Goal: Information Seeking & Learning: Learn about a topic

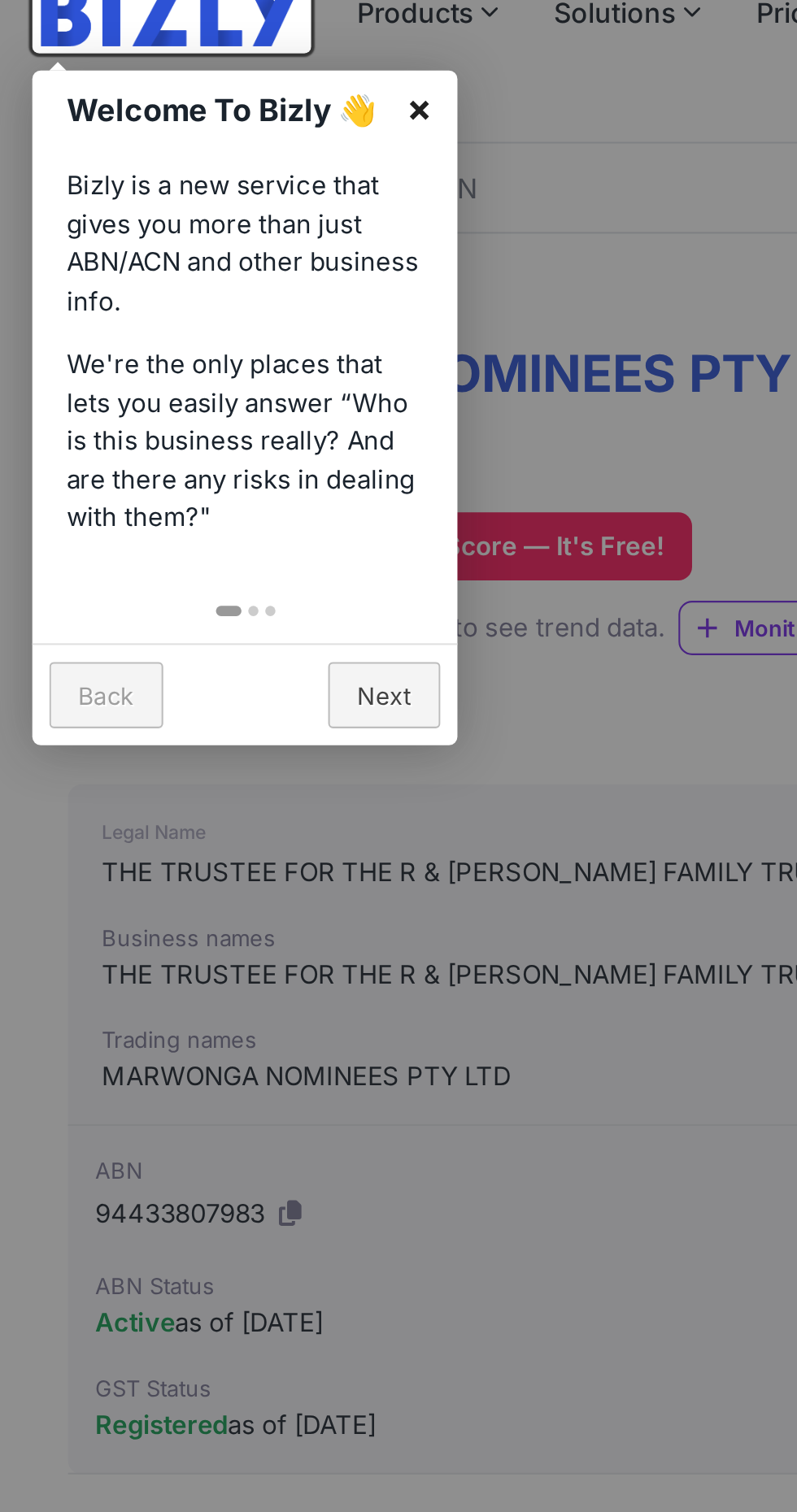
click at [202, 150] on link "×" at bounding box center [201, 150] width 37 height 37
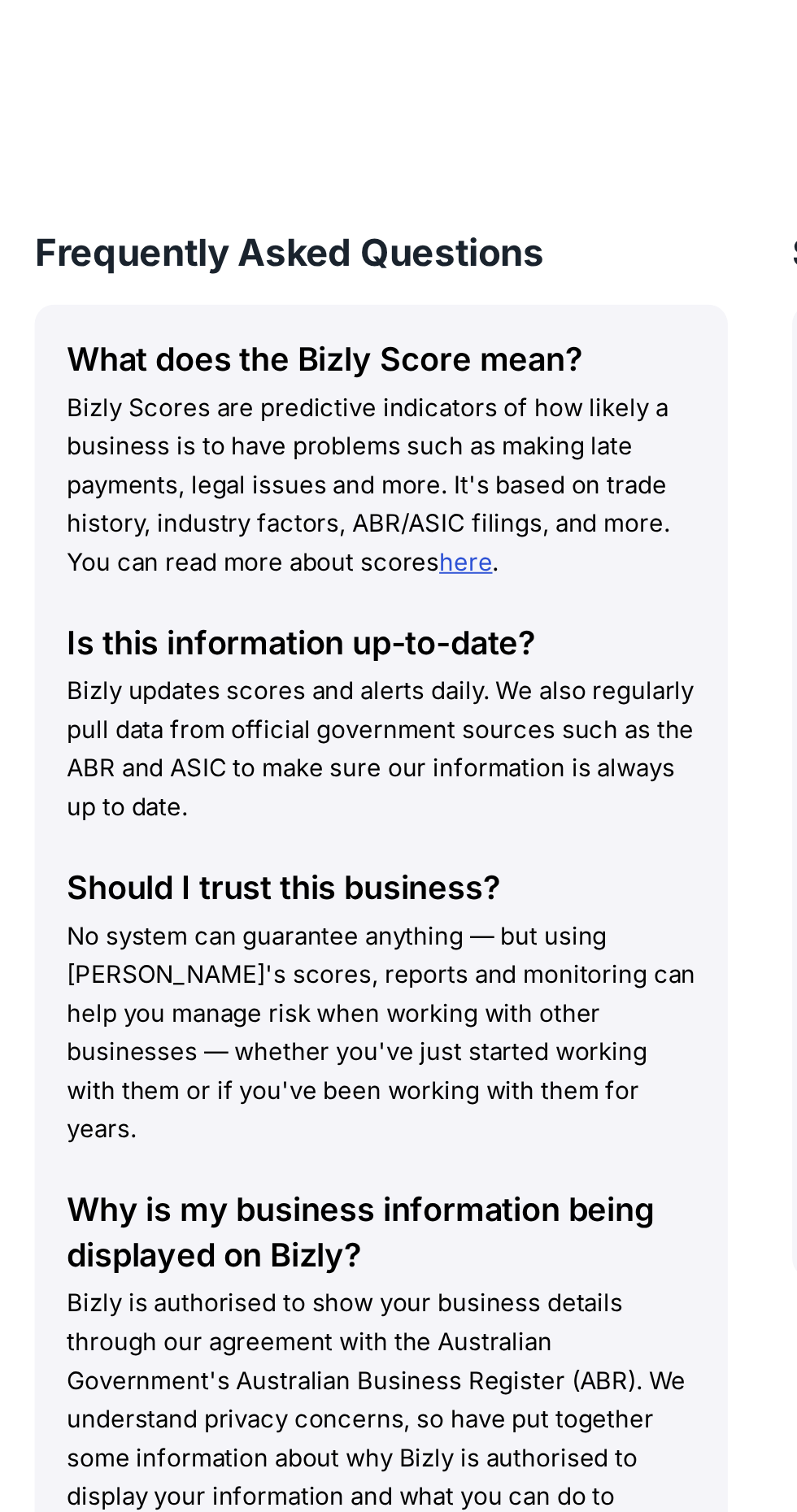
scroll to position [1853, 0]
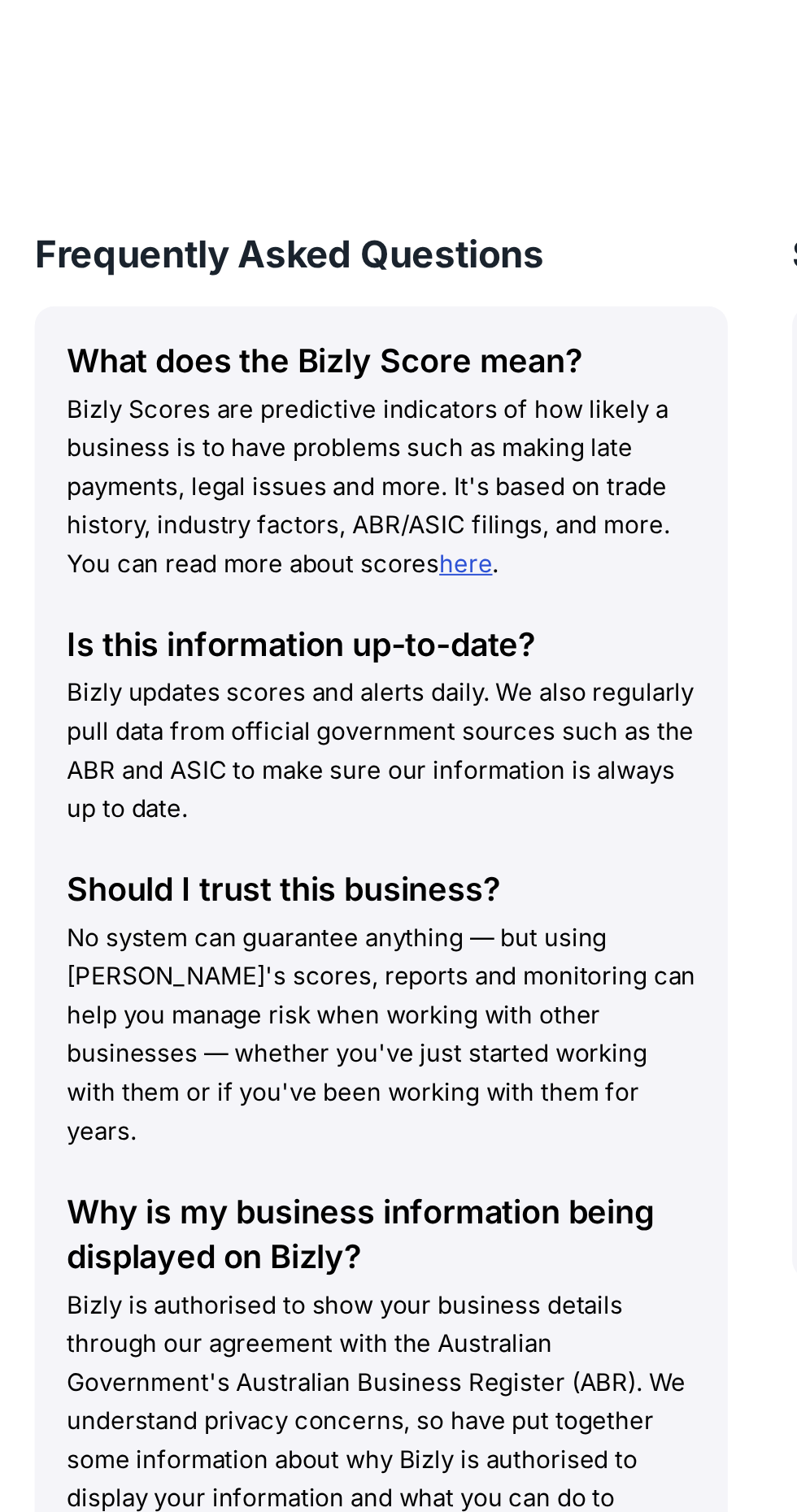
click at [311, 1105] on p "No system can guarantee anything — but using [PERSON_NAME]'s scores, reports an…" at bounding box center [207, 1109] width 317 height 117
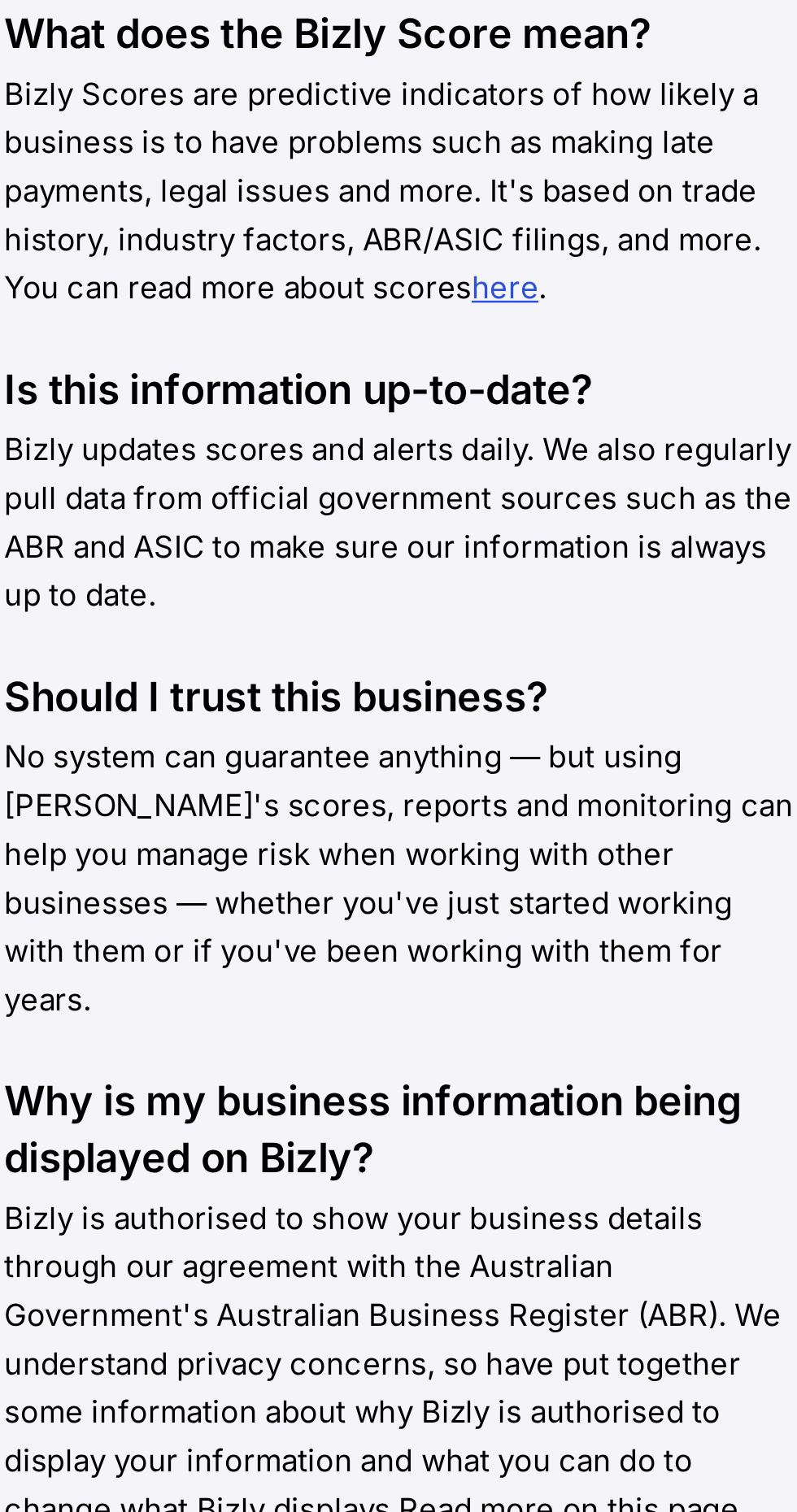
click at [309, 1188] on div "Why is my business information being displayed on Bizly?" at bounding box center [207, 1210] width 317 height 45
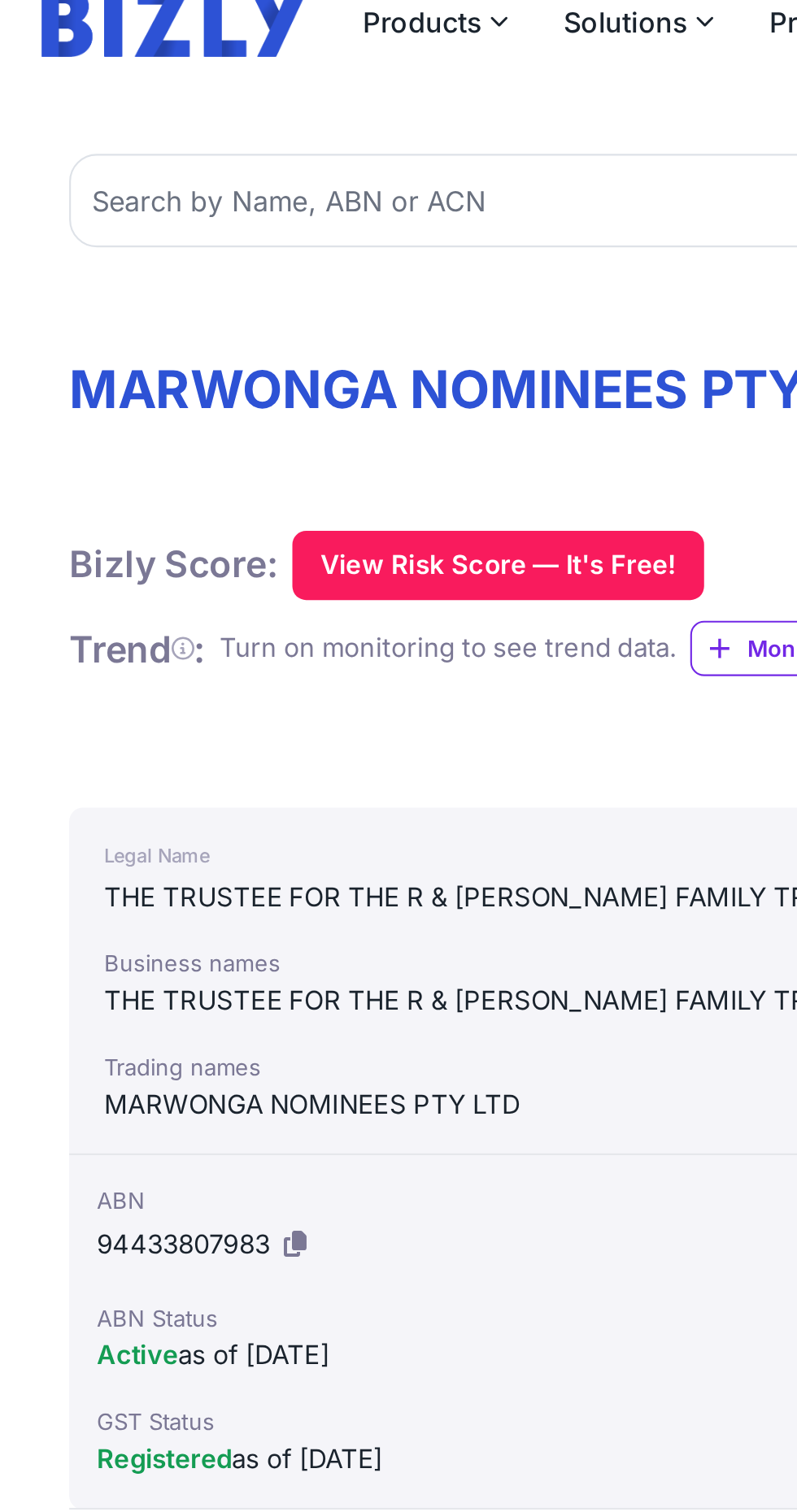
scroll to position [0, 0]
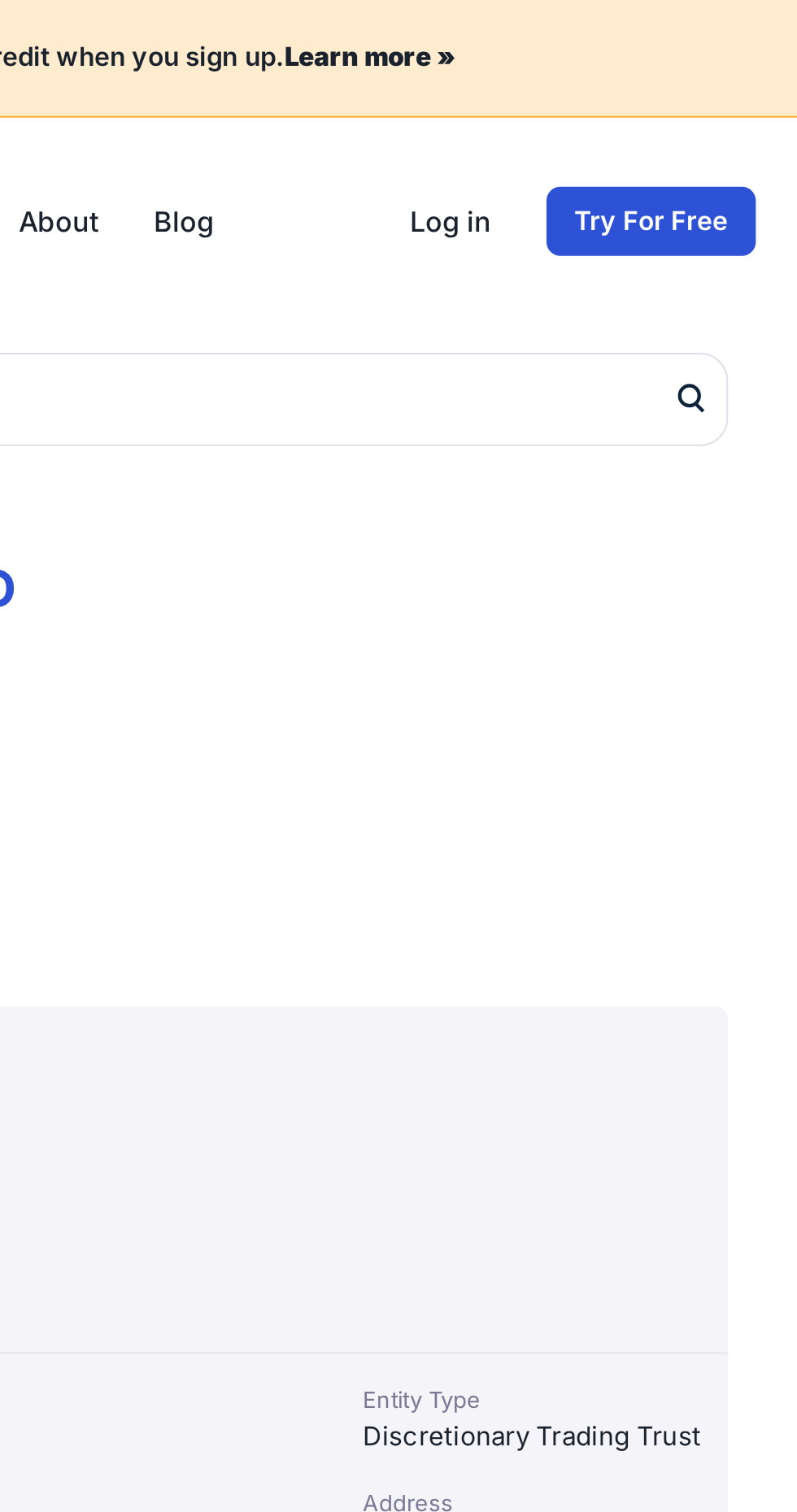
click at [726, 500] on div "Legal Name" at bounding box center [398, 495] width 699 height 19
